Goal: Transaction & Acquisition: Book appointment/travel/reservation

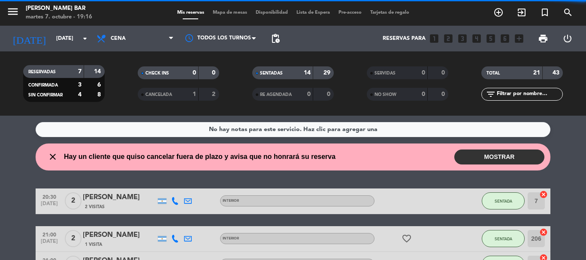
scroll to position [38, 0]
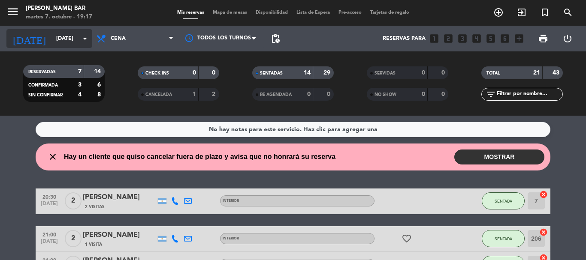
click at [85, 36] on icon "arrow_drop_down" at bounding box center [85, 38] width 10 height 10
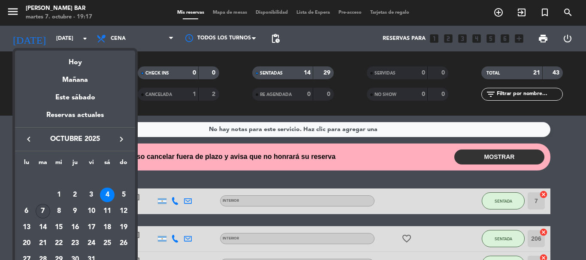
click at [39, 210] on div "7" at bounding box center [43, 211] width 15 height 15
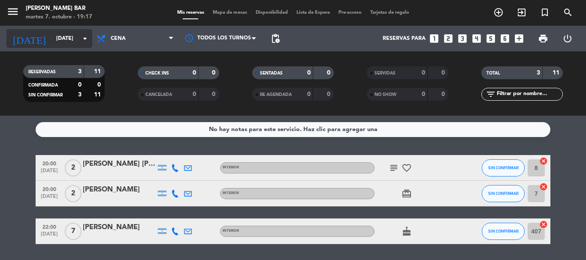
click at [85, 38] on icon "arrow_drop_down" at bounding box center [85, 38] width 10 height 10
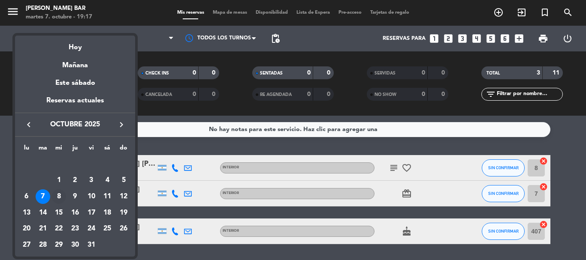
click at [57, 198] on div "8" at bounding box center [58, 197] width 15 height 15
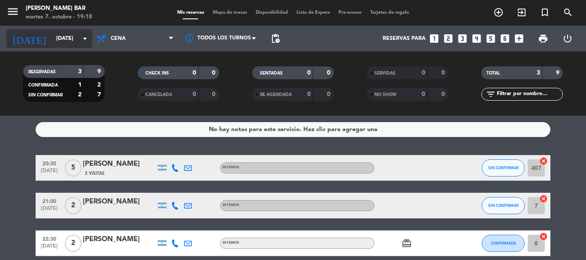
click at [66, 42] on input "[DATE]" at bounding box center [88, 38] width 72 height 15
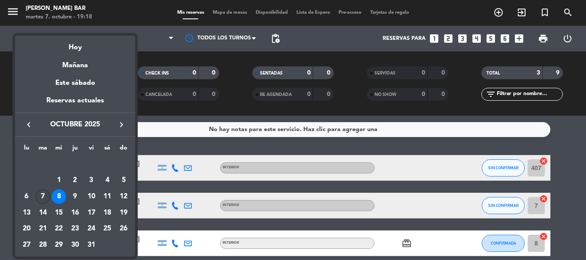
click at [41, 192] on div "7" at bounding box center [43, 197] width 15 height 15
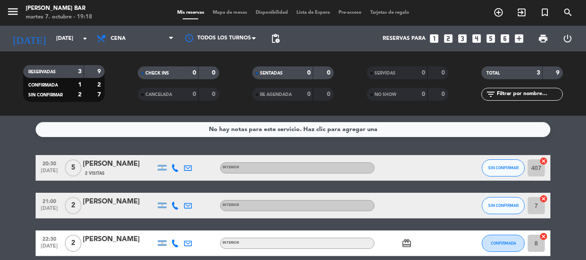
type input "[DATE]"
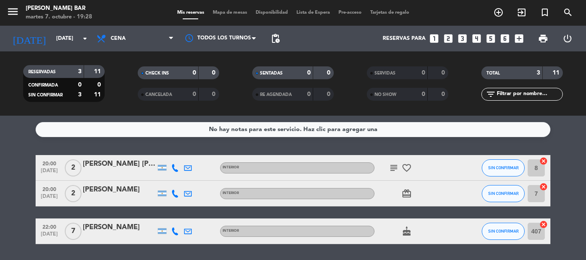
click at [449, 40] on icon "looks_two" at bounding box center [447, 38] width 11 height 11
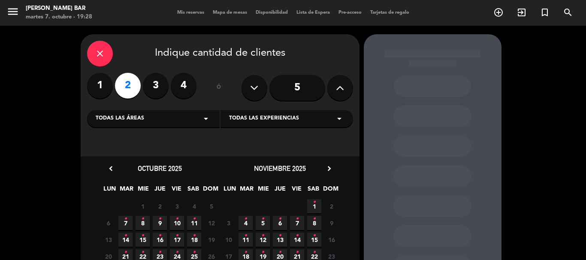
click at [143, 222] on icon "•" at bounding box center [142, 219] width 3 height 14
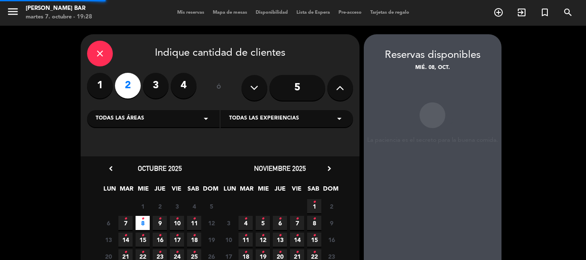
scroll to position [34, 0]
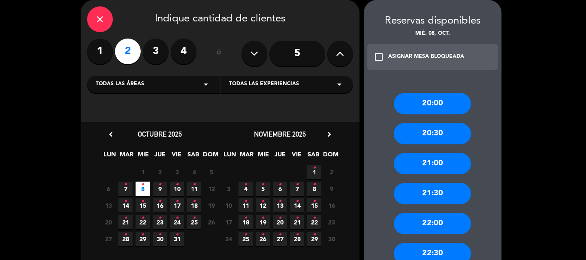
click at [421, 250] on div "22:30" at bounding box center [432, 253] width 77 height 21
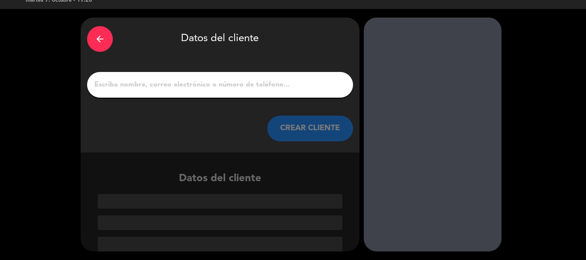
click at [224, 85] on input "Página Completa" at bounding box center [219, 85] width 253 height 12
paste input "[PERSON_NAME]"
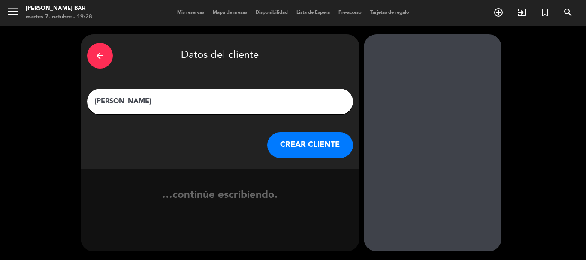
scroll to position [0, 0]
type input "[PERSON_NAME]"
click at [297, 153] on button "CREAR CLIENTE" at bounding box center [310, 145] width 86 height 26
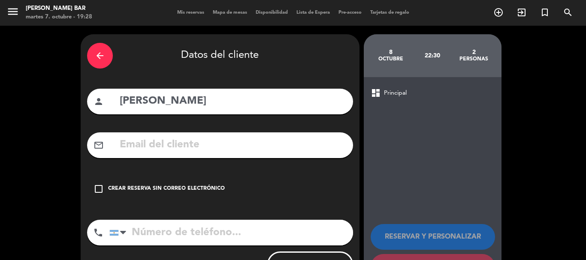
click at [144, 193] on div "Crear reserva sin correo electrónico" at bounding box center [166, 189] width 117 height 9
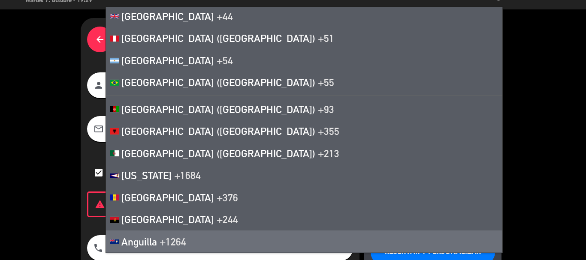
scroll to position [47, 0]
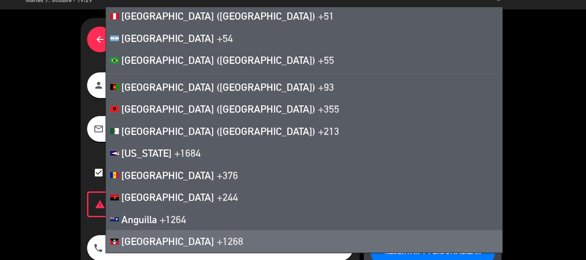
click at [417, 248] on button "RESERVAR Y PERSONALIZAR" at bounding box center [432, 253] width 124 height 26
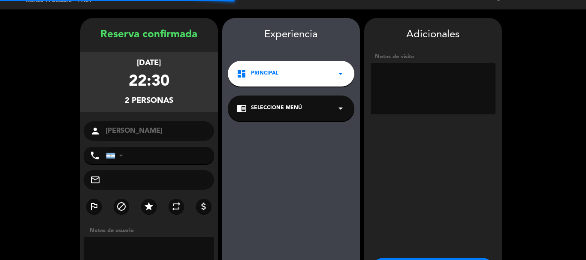
scroll to position [34, 0]
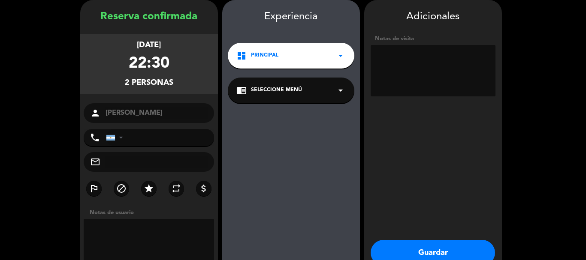
click at [417, 248] on button "Guardar" at bounding box center [432, 253] width 124 height 26
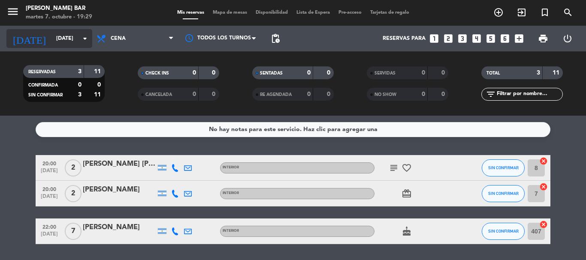
click at [85, 40] on icon "arrow_drop_down" at bounding box center [85, 38] width 10 height 10
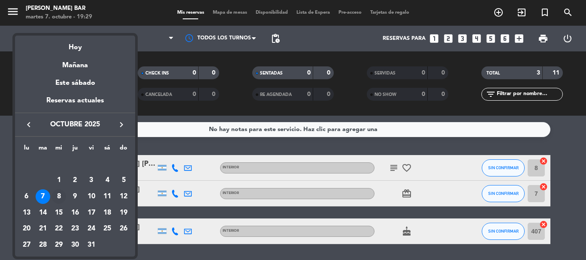
click at [57, 194] on div "8" at bounding box center [58, 197] width 15 height 15
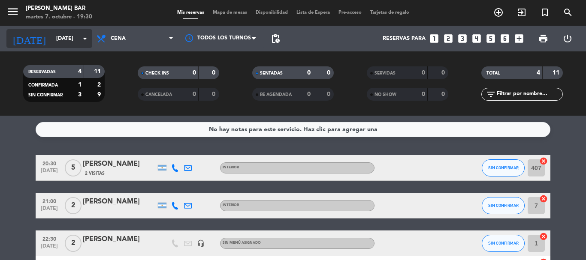
click at [77, 36] on input "[DATE]" at bounding box center [88, 38] width 72 height 15
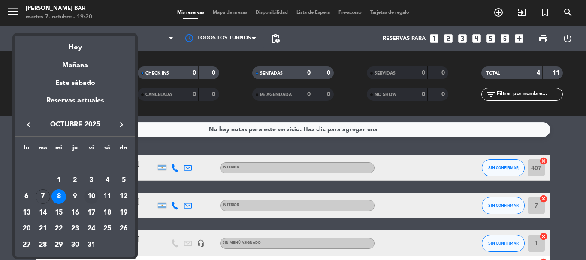
click at [89, 199] on div "10" at bounding box center [91, 197] width 15 height 15
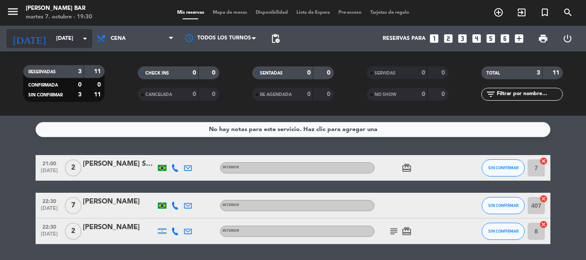
click at [71, 38] on input "[DATE]" at bounding box center [88, 38] width 72 height 15
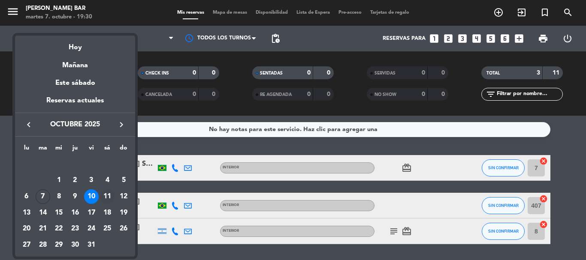
click at [109, 198] on div "11" at bounding box center [107, 197] width 15 height 15
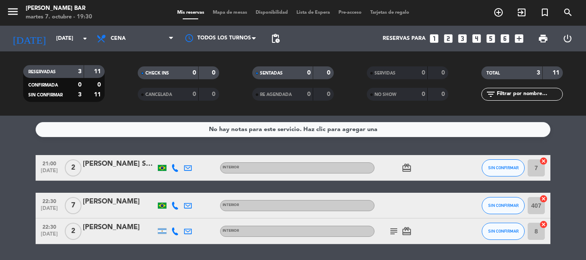
type input "[DATE]"
